Goal: Transaction & Acquisition: Download file/media

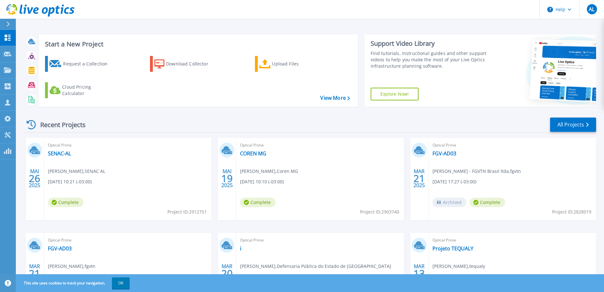
click at [389, 93] on link "Explore Now!" at bounding box center [395, 94] width 48 height 13
click at [7, 25] on icon at bounding box center [7, 24] width 3 height 5
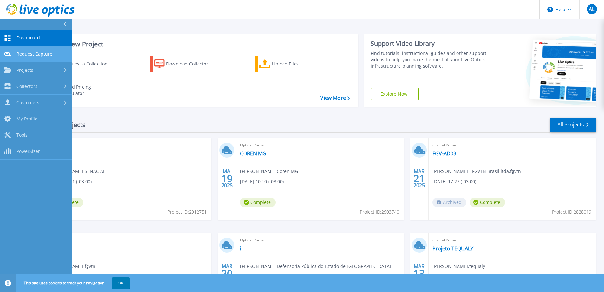
click at [53, 54] on link "Request Capture Request Capture" at bounding box center [36, 54] width 72 height 16
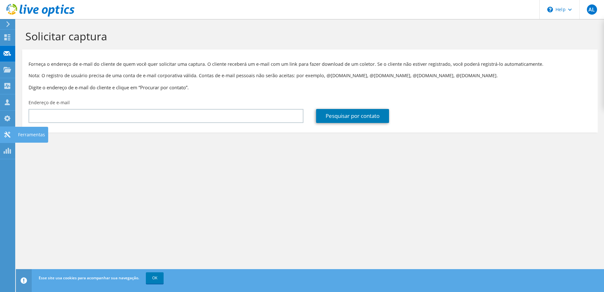
click at [7, 137] on icon at bounding box center [7, 134] width 8 height 6
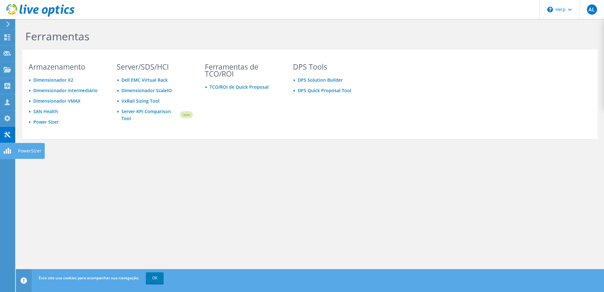
click at [7, 151] on use at bounding box center [6, 151] width 7 height 6
click at [6, 39] on use at bounding box center [7, 37] width 6 height 6
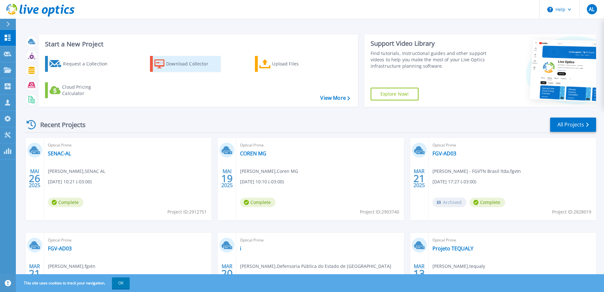
click at [196, 58] on div "Download Collector" at bounding box center [191, 63] width 51 height 13
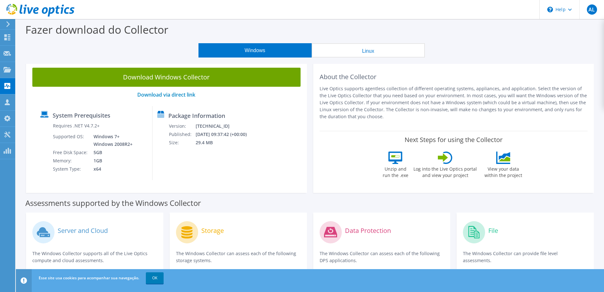
click at [375, 48] on button "Linux" at bounding box center [368, 50] width 113 height 14
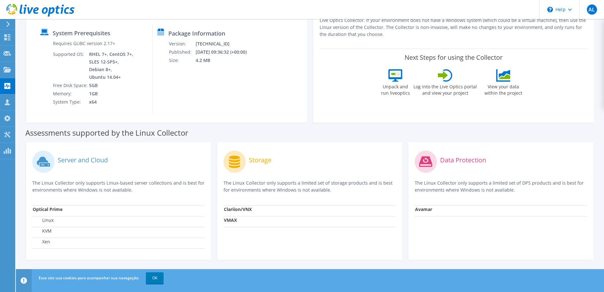
scroll to position [82, 0]
click at [158, 280] on link "OK" at bounding box center [155, 277] width 18 height 11
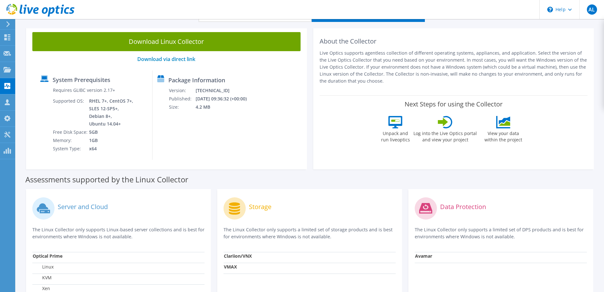
scroll to position [0, 0]
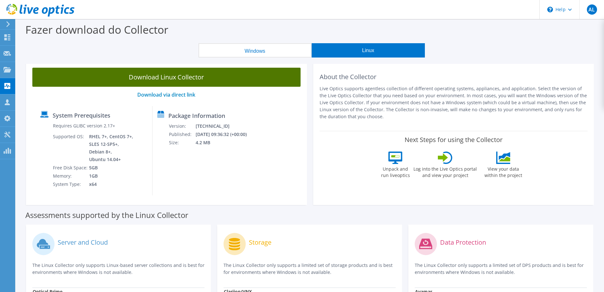
click at [266, 82] on link "Download Linux Collector" at bounding box center [166, 77] width 268 height 19
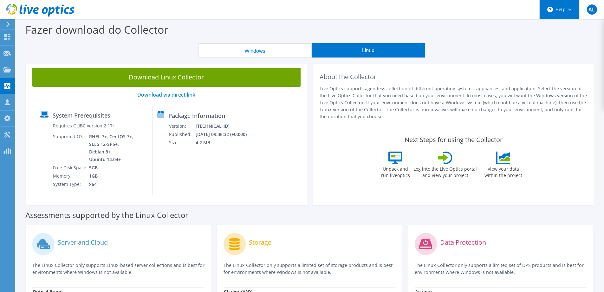
click at [576, 8] on div "\n Help" at bounding box center [560, 9] width 40 height 19
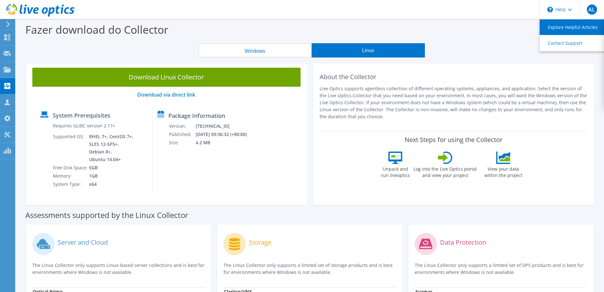
click at [590, 30] on link "Explore Helpful Articles" at bounding box center [575, 27] width 71 height 16
